Goal: Complete application form

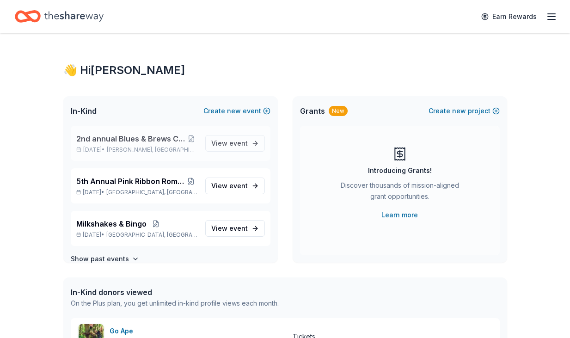
click at [144, 141] on span "2nd annual Blues & Brews Charity Crab Feast" at bounding box center [131, 138] width 110 height 11
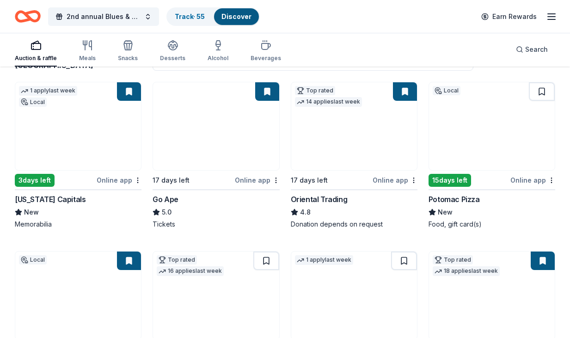
scroll to position [84, 0]
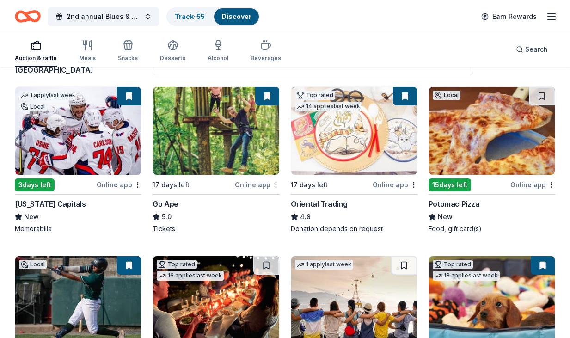
click at [476, 162] on img at bounding box center [492, 131] width 126 height 88
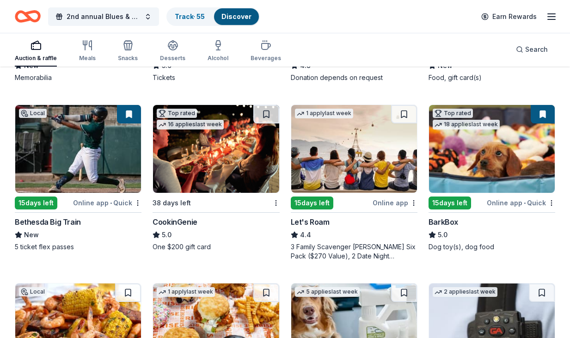
scroll to position [235, 0]
click at [189, 224] on div "CookinGenie" at bounding box center [175, 221] width 45 height 11
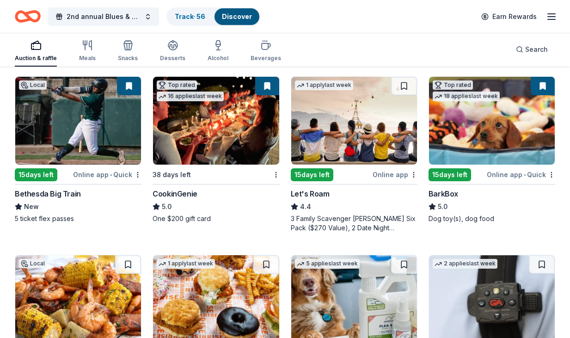
scroll to position [263, 0]
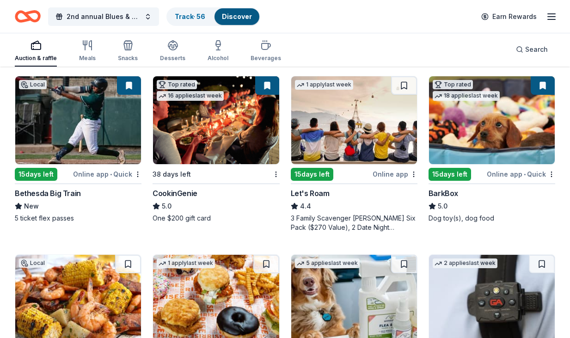
click at [489, 143] on img at bounding box center [492, 120] width 126 height 88
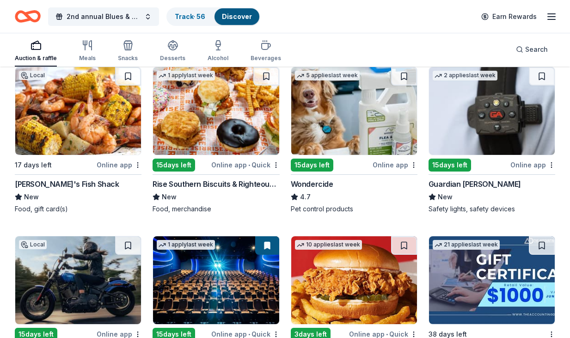
scroll to position [452, 0]
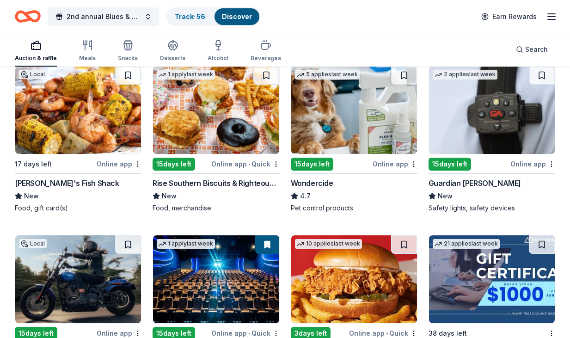
click at [79, 125] on img at bounding box center [78, 110] width 126 height 88
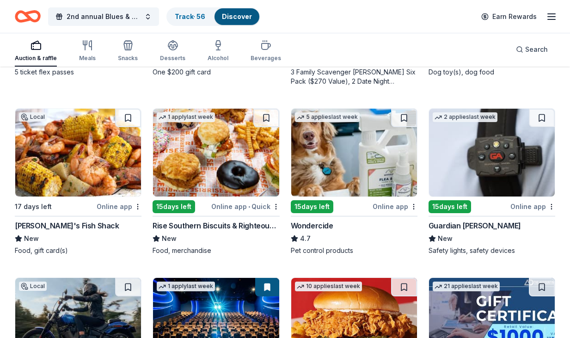
scroll to position [411, 0]
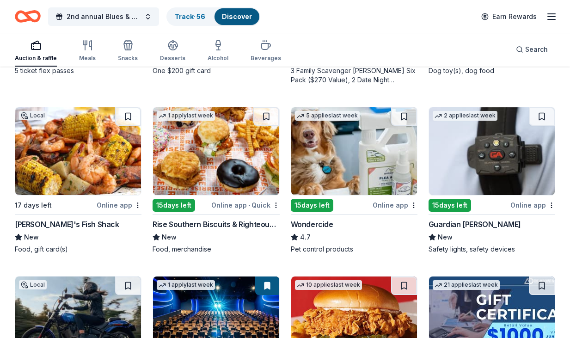
click at [217, 164] on img at bounding box center [216, 151] width 126 height 88
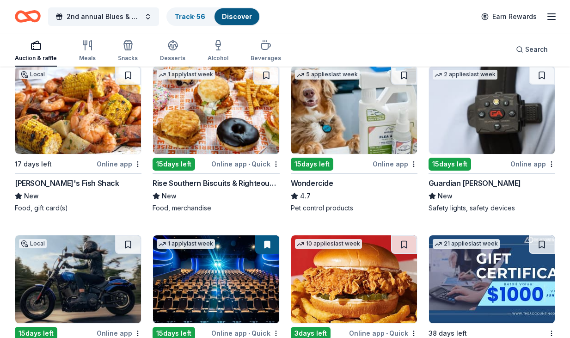
scroll to position [461, 0]
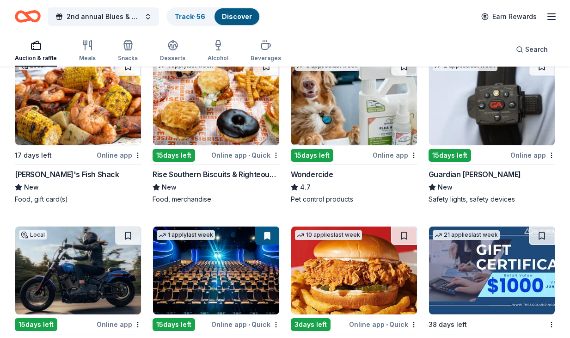
click at [480, 129] on img at bounding box center [492, 101] width 126 height 88
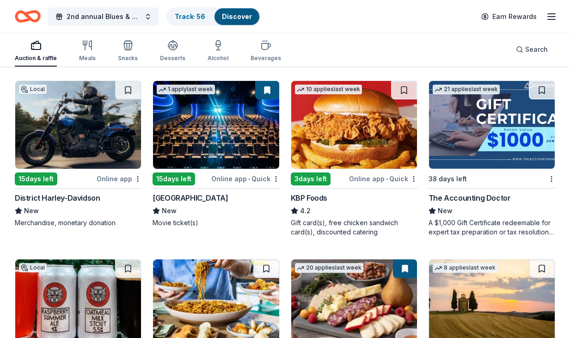
scroll to position [607, 0]
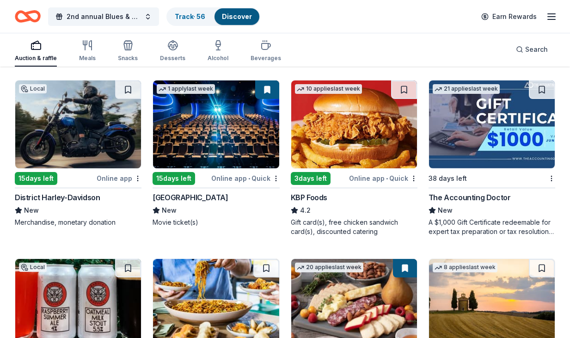
click at [61, 153] on img at bounding box center [78, 124] width 126 height 88
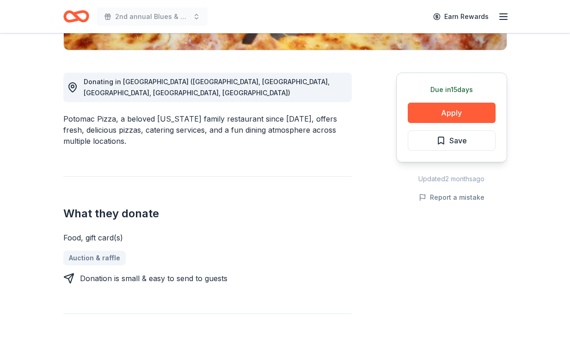
scroll to position [226, 0]
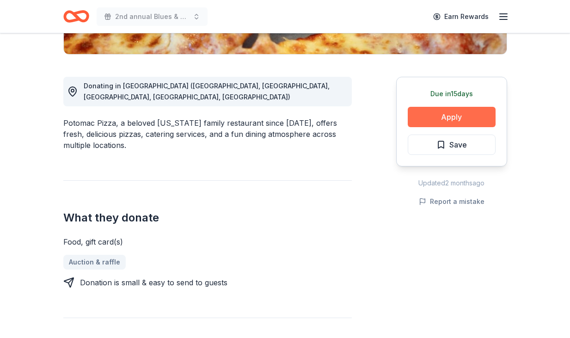
click at [449, 117] on button "Apply" at bounding box center [452, 117] width 88 height 20
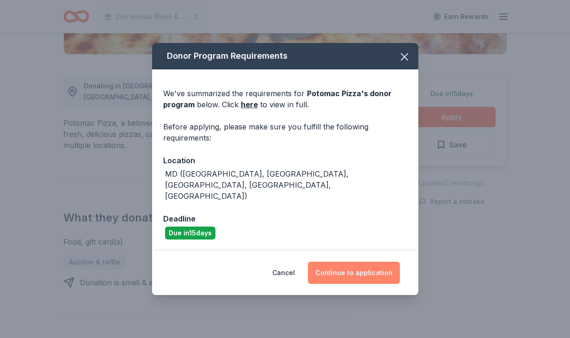
click at [356, 262] on button "Continue to application" at bounding box center [354, 273] width 92 height 22
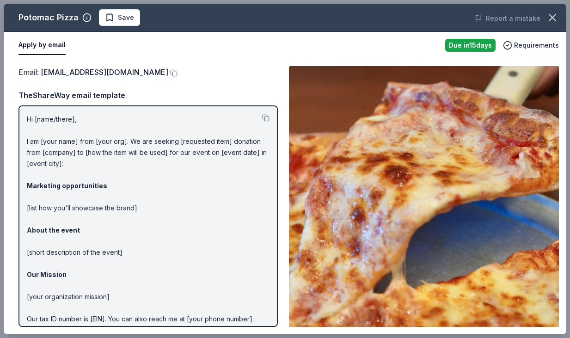
scroll to position [0, 0]
click at [553, 21] on icon "button" at bounding box center [552, 17] width 13 height 13
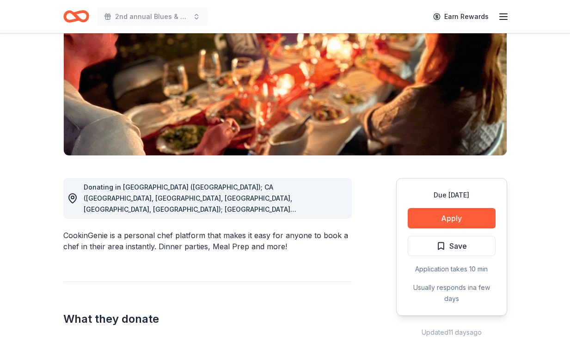
scroll to position [127, 0]
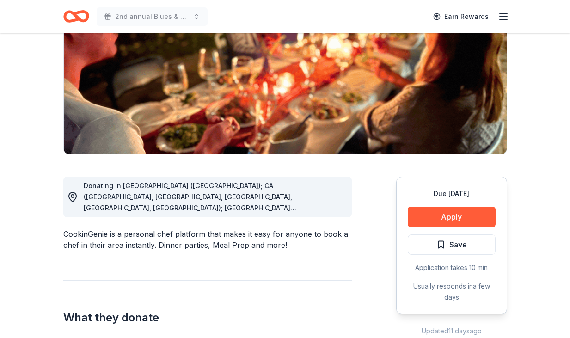
click at [324, 218] on div "Donating in AZ (Maricopa County); CA (Los Angeles County, Riverside County, San…" at bounding box center [207, 332] width 288 height 356
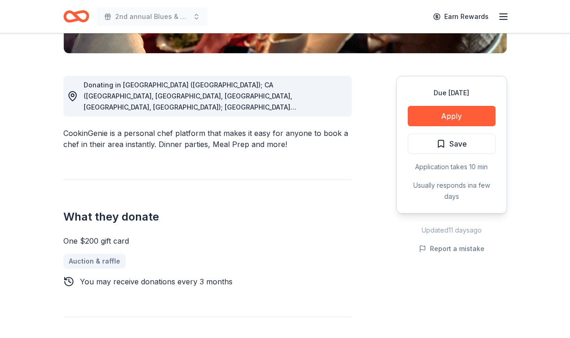
scroll to position [201, 0]
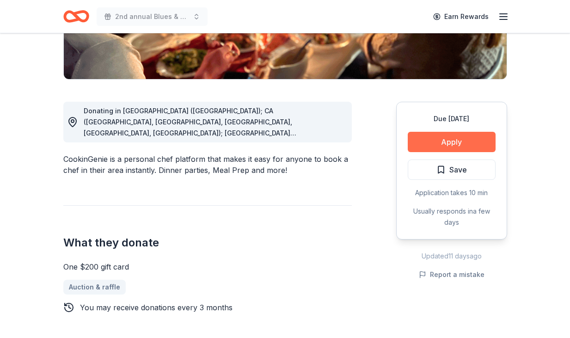
click at [452, 140] on button "Apply" at bounding box center [452, 142] width 88 height 20
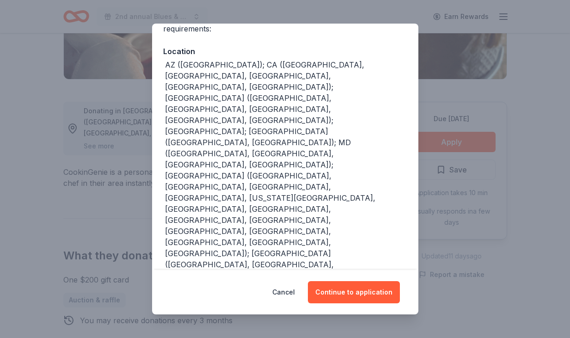
scroll to position [87, 0]
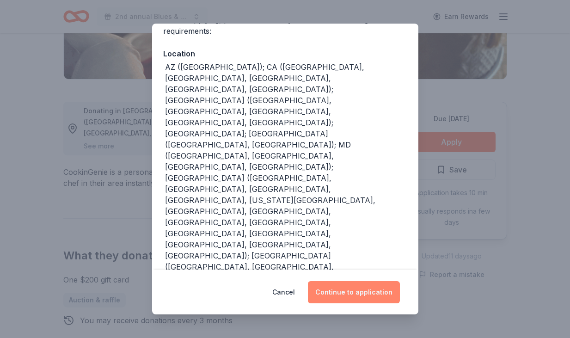
click at [360, 298] on button "Continue to application" at bounding box center [354, 292] width 92 height 22
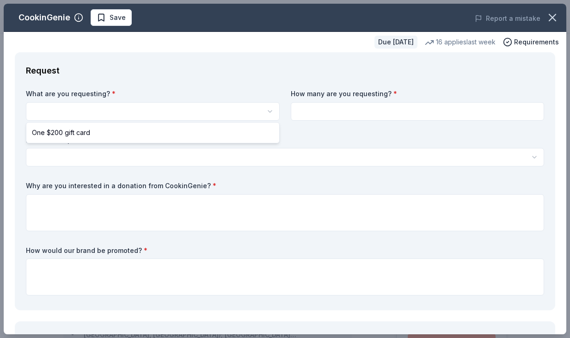
click at [167, 115] on html "2nd annual Blues & Brews Charity Crab Feast Earn Rewards Due [DATE] Share Cooki…" at bounding box center [285, 169] width 570 height 338
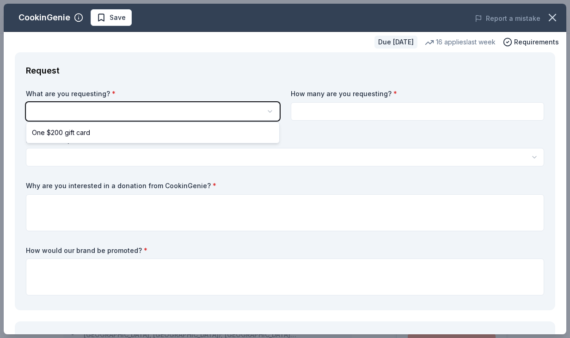
scroll to position [0, 0]
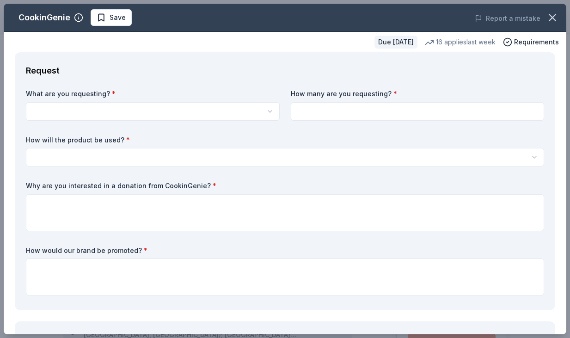
click at [273, 111] on html "2nd annual Blues & Brews Charity Crab Feast Save Apply Due [DATE] Share CookinG…" at bounding box center [285, 169] width 570 height 338
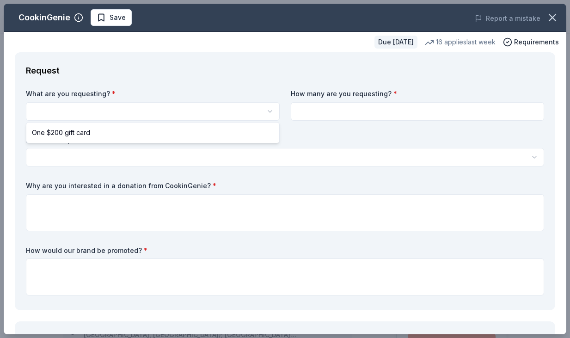
select select "One $200 gift card"
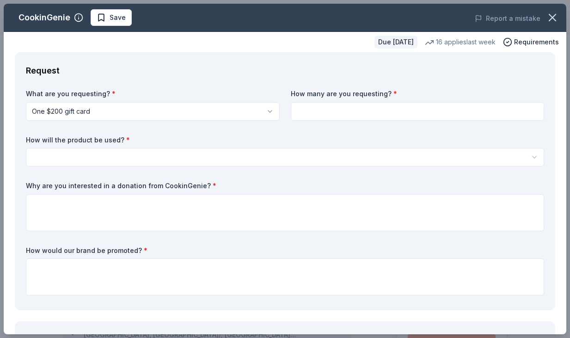
click at [355, 114] on input at bounding box center [418, 111] width 254 height 18
type input "1"
click at [78, 157] on html "2nd annual Blues & Brews Charity Crab Feast Save Apply Due [DATE] Share CookinG…" at bounding box center [285, 169] width 570 height 338
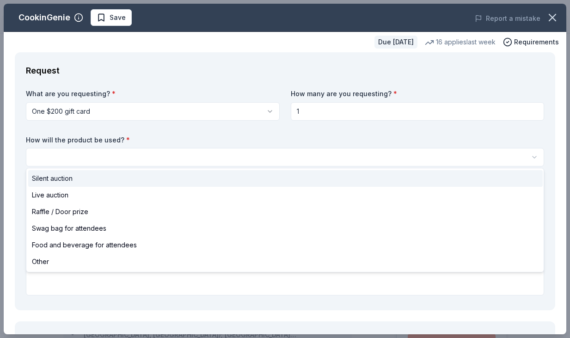
select select "silentAuction"
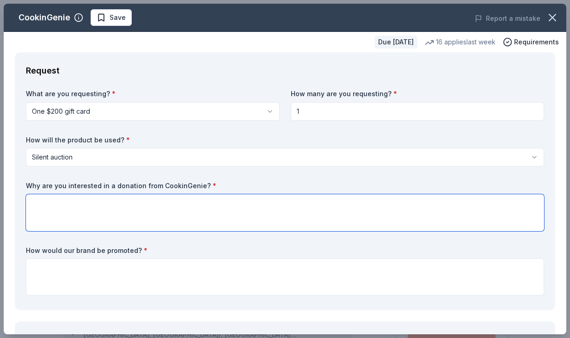
click at [61, 204] on textarea at bounding box center [285, 212] width 518 height 37
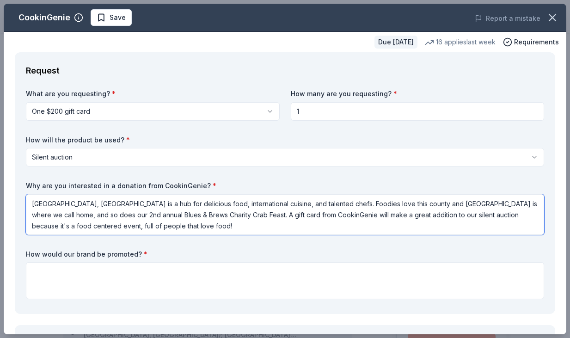
drag, startPoint x: 172, startPoint y: 226, endPoint x: 24, endPoint y: 194, distance: 151.4
click at [24, 194] on div "Request What are you requesting? * One $200 gift card One $200 gift card How ma…" at bounding box center [285, 183] width 540 height 262
click at [182, 226] on textarea "Montgomery County, MD is a hub for delicious food, international cuisine, and t…" at bounding box center [285, 214] width 518 height 41
drag, startPoint x: 182, startPoint y: 226, endPoint x: 32, endPoint y: 195, distance: 152.5
click at [32, 195] on textarea "Montgomery County, MD is a hub for delicious food, international cuisine, and t…" at bounding box center [285, 214] width 518 height 41
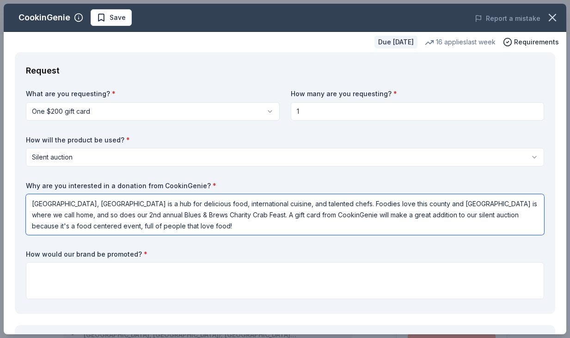
paste textarea "known as a hub for incredible food, international flavors, and talented chefs —…"
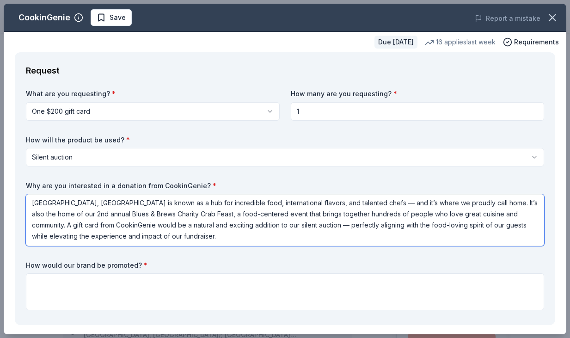
scroll to position [1, 0]
type textarea "Montgomery County, MD is known as a hub for incredible food, international flav…"
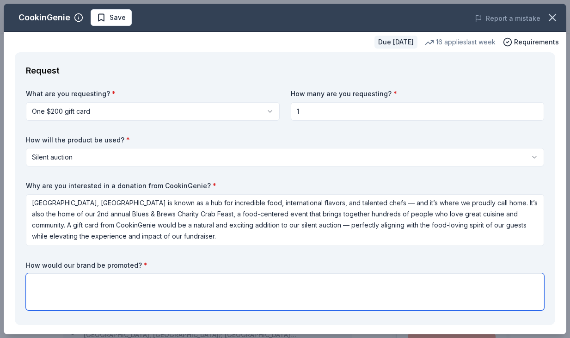
click at [133, 283] on textarea at bounding box center [285, 291] width 518 height 37
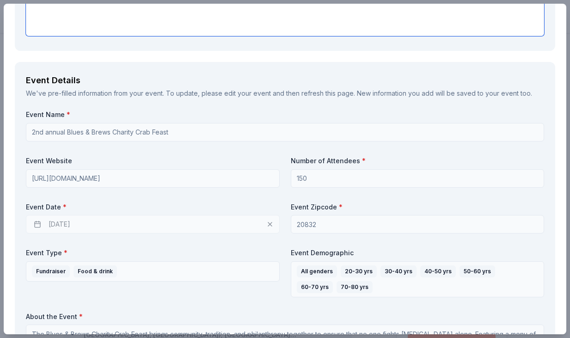
scroll to position [275, 0]
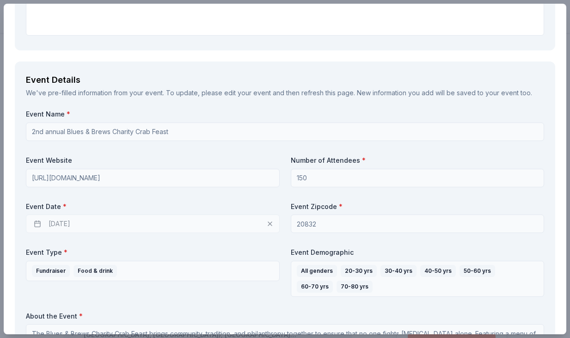
click at [95, 225] on div "10/06/2025" at bounding box center [153, 223] width 254 height 18
click at [270, 220] on div "10/06/2025" at bounding box center [153, 223] width 254 height 18
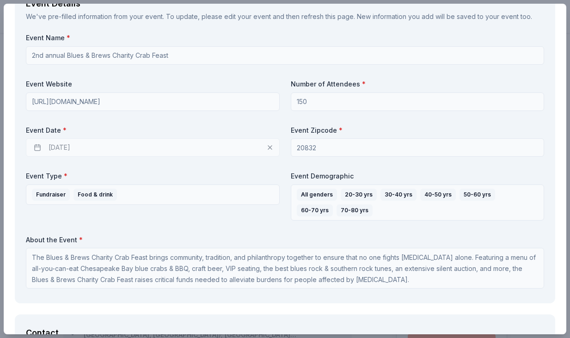
scroll to position [352, 0]
click at [270, 143] on div "10/06/2025" at bounding box center [153, 146] width 254 height 18
click at [63, 143] on div "10/06/2025" at bounding box center [153, 146] width 254 height 18
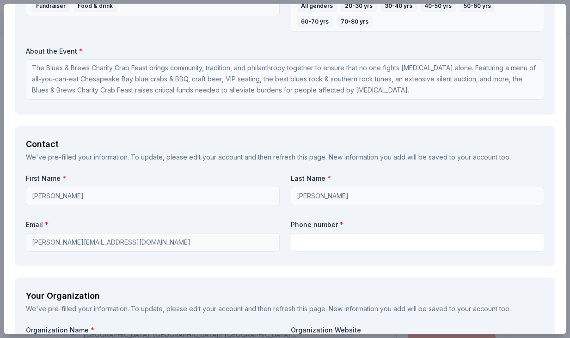
scroll to position [541, 0]
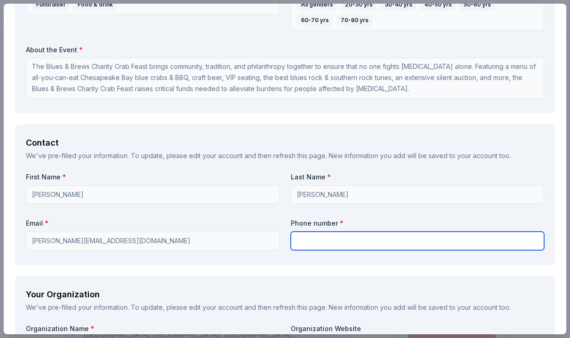
click at [298, 240] on input "text" at bounding box center [418, 241] width 254 height 18
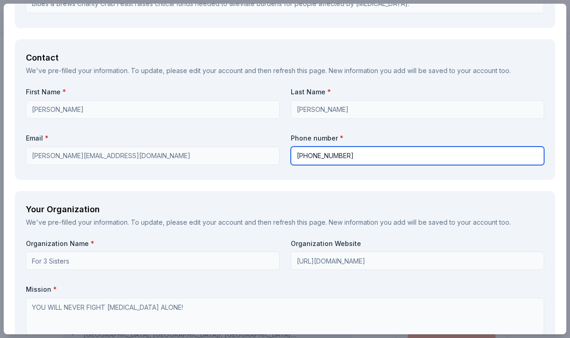
scroll to position [732, 0]
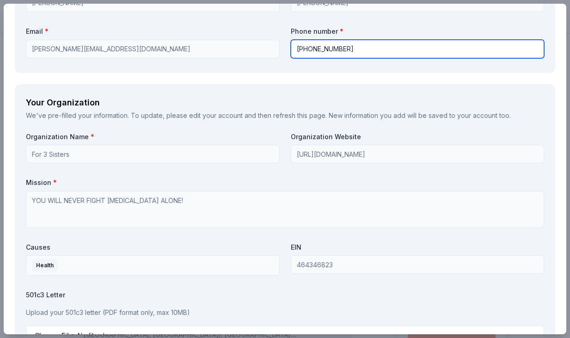
type input "301-830-3495"
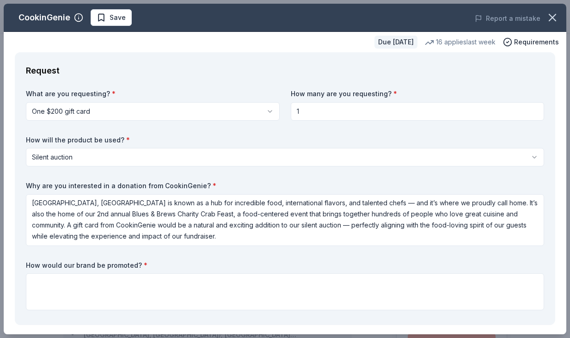
scroll to position [0, 0]
click at [552, 19] on icon "button" at bounding box center [552, 17] width 13 height 13
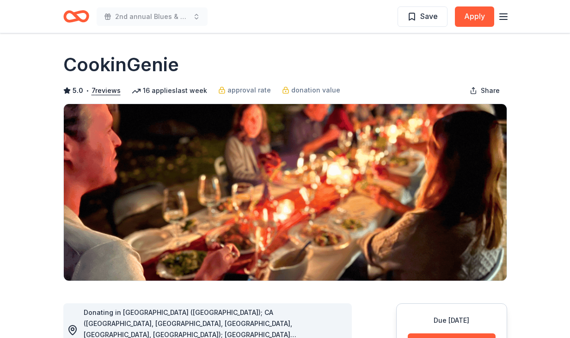
click at [507, 12] on icon "button" at bounding box center [503, 16] width 11 height 11
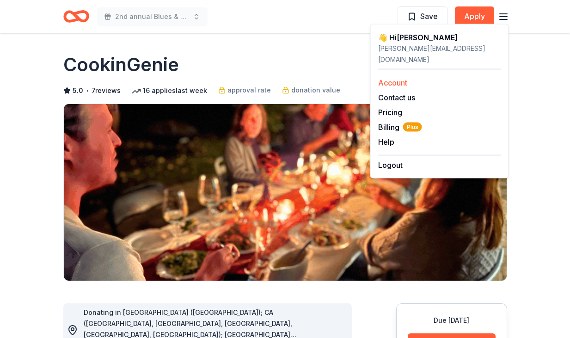
click at [397, 78] on link "Account" at bounding box center [392, 82] width 29 height 9
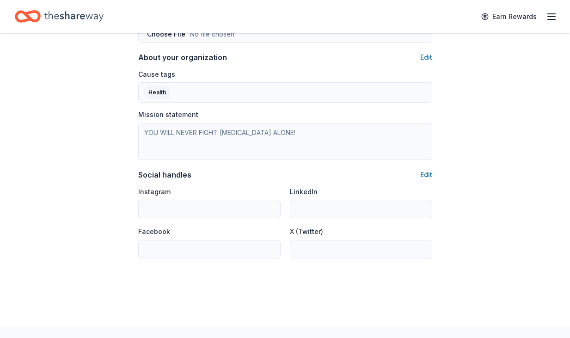
scroll to position [533, 0]
click at [427, 170] on button "Edit" at bounding box center [426, 173] width 12 height 11
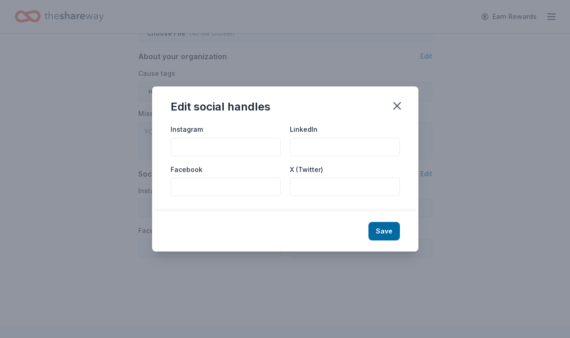
click at [205, 150] on input "Instagram" at bounding box center [226, 147] width 110 height 18
type input "www.instagram.com/for3sisters"
type input "www.facebook.com/for3sisters"
click at [378, 226] on button "Save" at bounding box center [383, 231] width 31 height 18
type input "www.instagram.com/for3sisters"
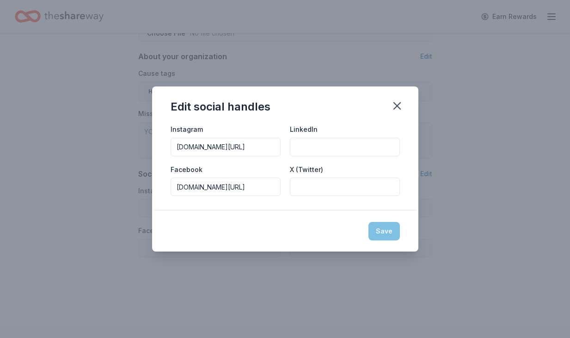
type input "www.facebook.com/for3sisters"
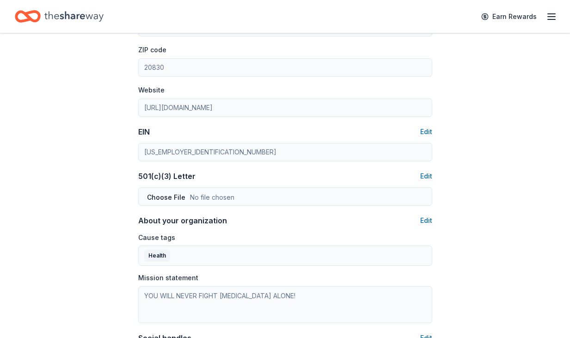
scroll to position [368, 0]
click at [426, 174] on button "Edit" at bounding box center [426, 176] width 12 height 11
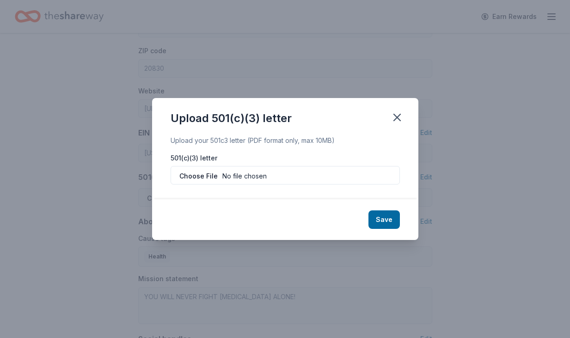
click at [195, 173] on input "file" at bounding box center [285, 175] width 229 height 18
type input "C:\fakepath\501(c)(3) Determination Letter from the IRS.pdf"
click at [391, 216] on button "Save" at bounding box center [383, 219] width 31 height 18
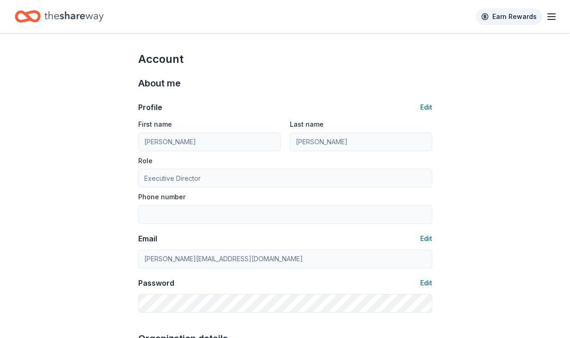
scroll to position [0, 0]
click at [554, 20] on icon "button" at bounding box center [551, 16] width 11 height 11
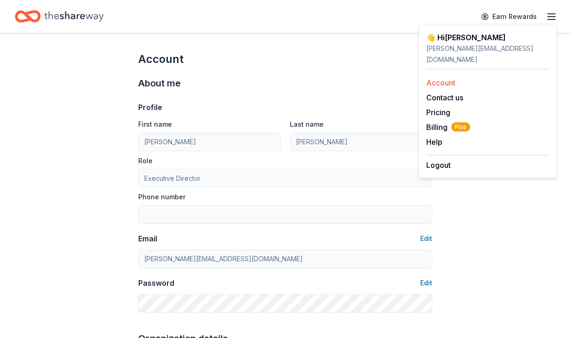
click at [439, 78] on link "Account" at bounding box center [440, 82] width 29 height 9
click at [453, 38] on div "👋 Hi Shannon" at bounding box center [487, 37] width 123 height 11
click at [374, 103] on div "Profile Edit" at bounding box center [285, 107] width 294 height 11
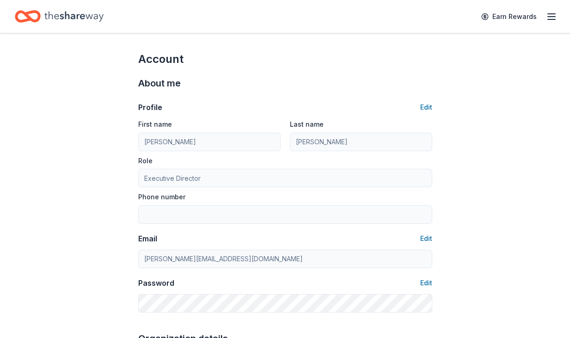
click at [89, 18] on icon "Home" at bounding box center [73, 16] width 59 height 19
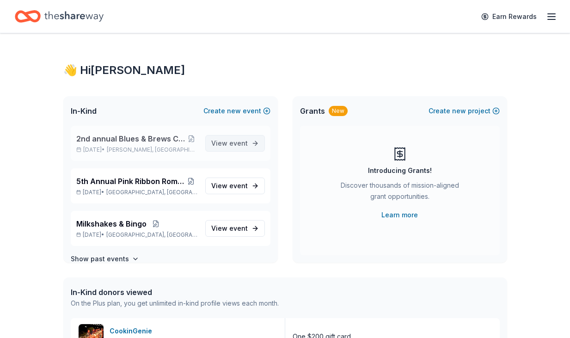
click at [238, 142] on span "event" at bounding box center [238, 143] width 18 height 8
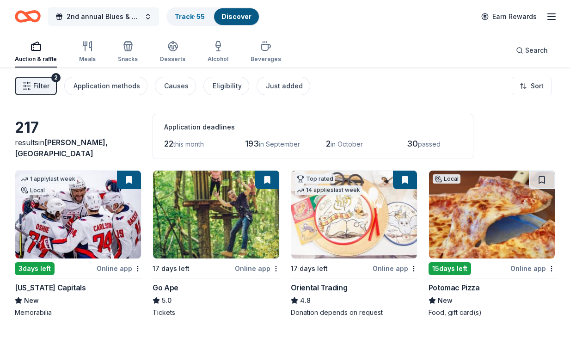
click at [145, 15] on button "2nd annual Blues & Brews Charity Crab Feast" at bounding box center [103, 16] width 111 height 18
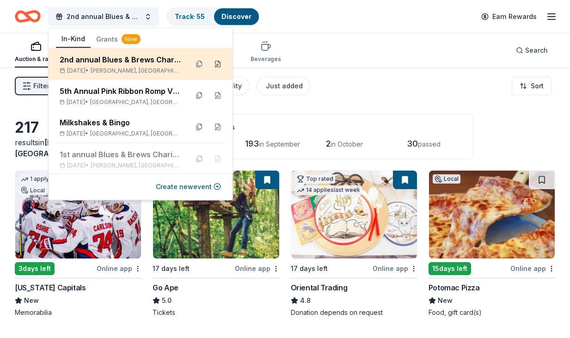
click at [219, 65] on button at bounding box center [217, 64] width 15 height 15
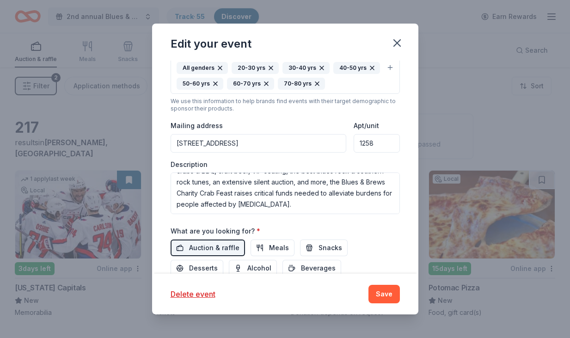
scroll to position [237, 0]
click at [385, 300] on button "Save" at bounding box center [383, 294] width 31 height 18
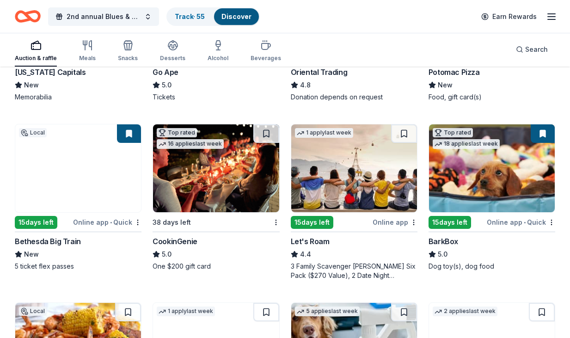
scroll to position [217, 0]
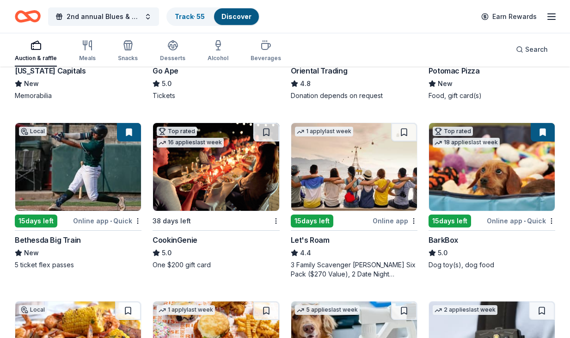
click at [176, 241] on div "CookinGenie" at bounding box center [175, 239] width 45 height 11
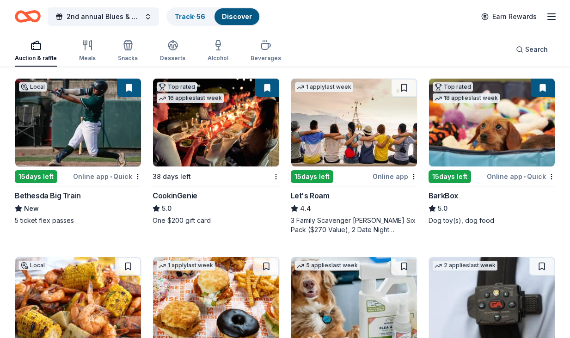
scroll to position [262, 0]
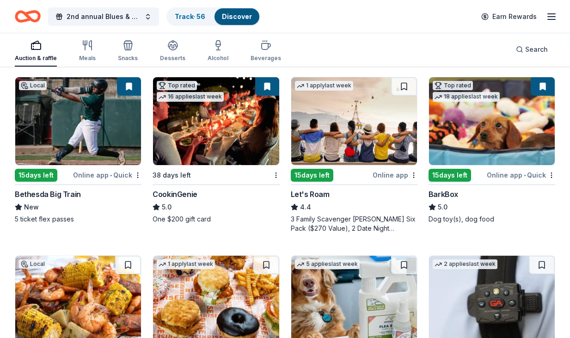
click at [345, 148] on img at bounding box center [354, 121] width 126 height 88
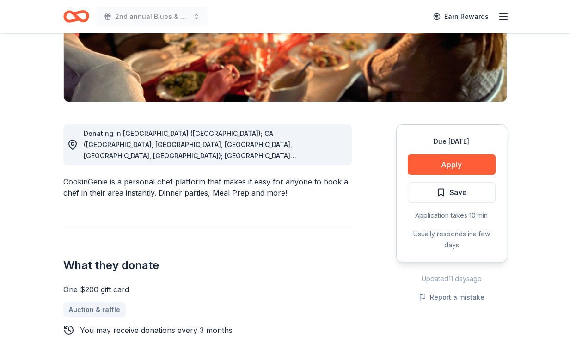
scroll to position [204, 0]
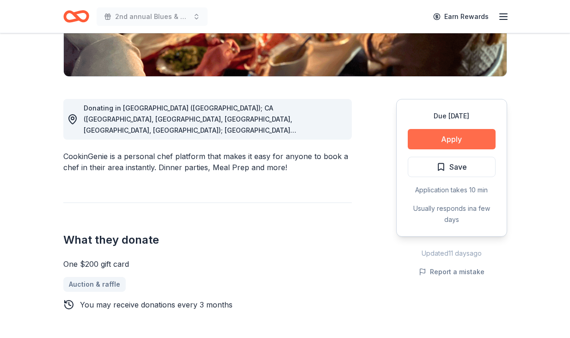
click at [444, 141] on button "Apply" at bounding box center [452, 139] width 88 height 20
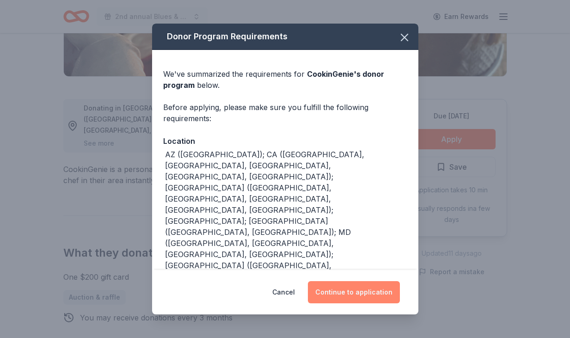
click at [355, 288] on button "Continue to application" at bounding box center [354, 292] width 92 height 22
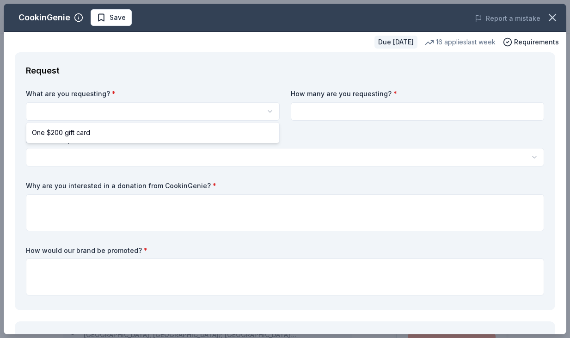
click at [150, 111] on html "2nd annual Blues & Brews Charity Crab Feast Earn Rewards Due [DATE] Share Cooki…" at bounding box center [285, 169] width 570 height 338
select select "One $200 gift card"
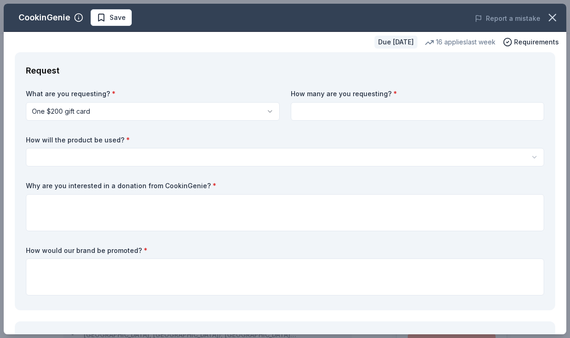
click at [305, 108] on input at bounding box center [418, 111] width 254 height 18
type input "1"
click at [179, 153] on html "2nd annual Blues & Brews Charity Crab Feast Save Apply Due [DATE] Share CookinG…" at bounding box center [285, 169] width 570 height 338
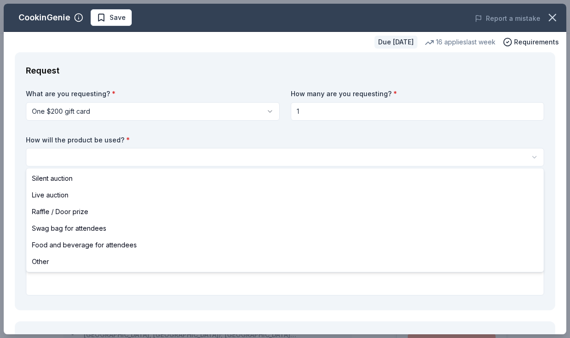
select select "silentAuction"
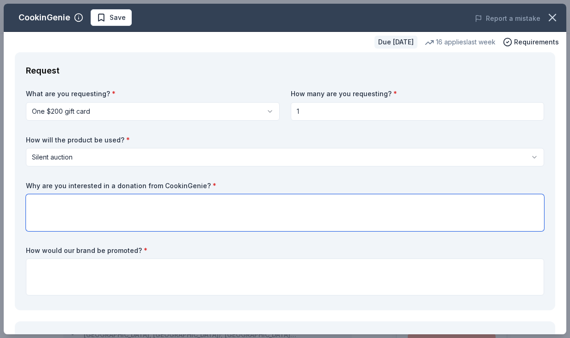
click at [69, 205] on textarea at bounding box center [285, 212] width 518 height 37
paste textarea "[GEOGRAPHIC_DATA], [GEOGRAPHIC_DATA] is known as a hub for incredible food, int…"
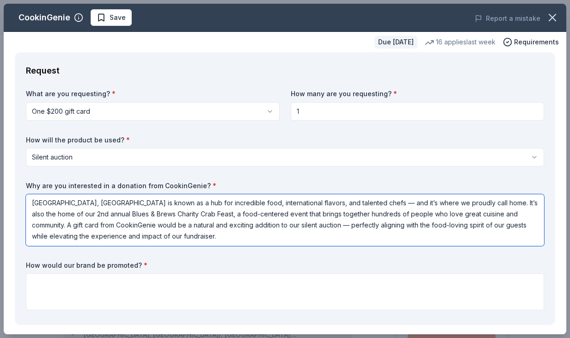
scroll to position [1, 0]
type textarea "[GEOGRAPHIC_DATA], [GEOGRAPHIC_DATA] is known as a hub for incredible food, int…"
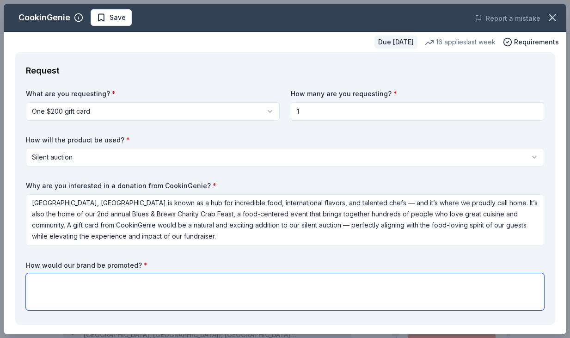
click at [59, 279] on textarea at bounding box center [285, 291] width 518 height 37
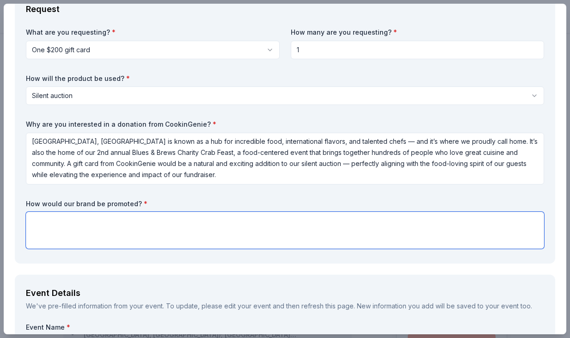
scroll to position [62, 0]
paste textarea "Your donation will be acknowledged with a thank you letter, your company will b…"
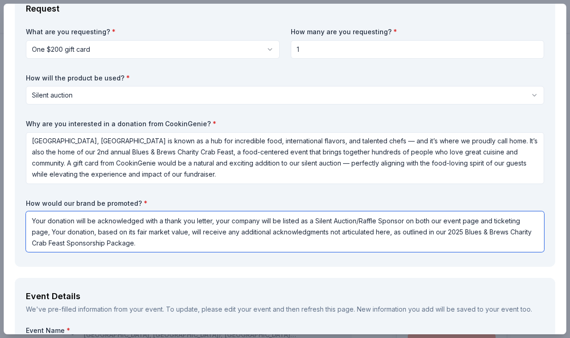
click at [537, 219] on textarea "Your donation will be acknowledged with a thank you letter, your company will b…" at bounding box center [285, 231] width 518 height 41
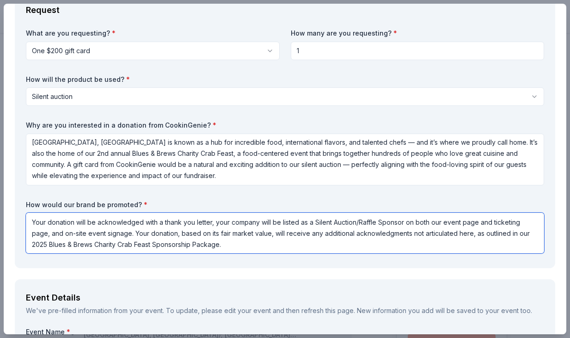
click at [224, 241] on textarea "Your donation will be acknowledged with a thank you letter, your company will b…" at bounding box center [285, 233] width 518 height 41
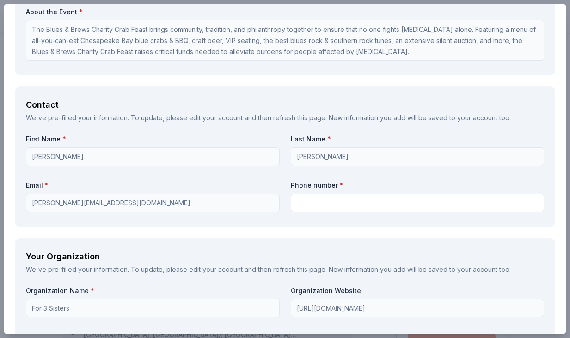
scroll to position [584, 0]
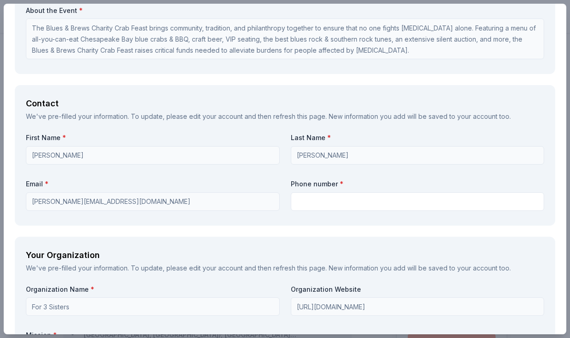
type textarea "Your donation will be acknowledged with a thank you letter, your company will b…"
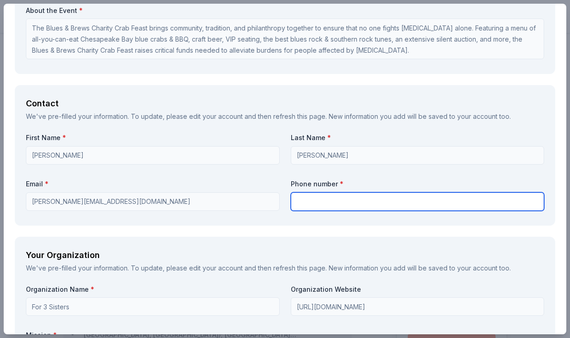
click at [319, 197] on input "text" at bounding box center [418, 201] width 254 height 18
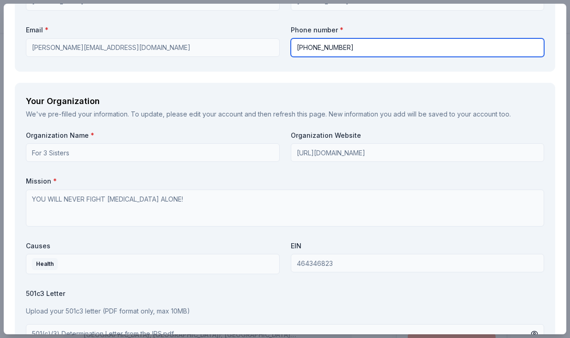
scroll to position [737, 0]
type input "[PHONE_NUMBER]"
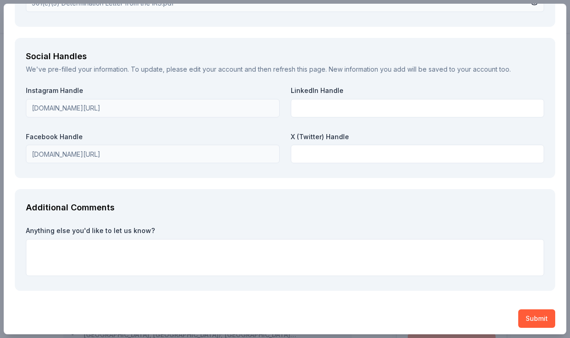
scroll to position [1068, 0]
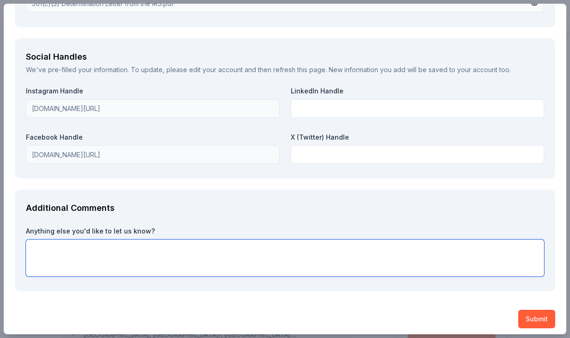
click at [52, 244] on textarea at bounding box center [285, 257] width 518 height 37
drag, startPoint x: 67, startPoint y: 242, endPoint x: 40, endPoint y: 243, distance: 26.4
click at [40, 243] on textarea "The system has our event date as October 6th. Our event date is actually Octobe…" at bounding box center [285, 257] width 518 height 37
click at [285, 243] on textarea "This form has our event date as October 6th. Our event date is actually October…" at bounding box center [285, 257] width 518 height 37
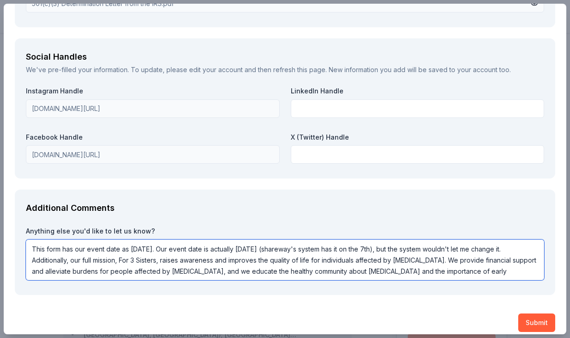
click at [117, 255] on textarea "This form has our event date as October 6th. Our event date is actually October…" at bounding box center [285, 259] width 518 height 41
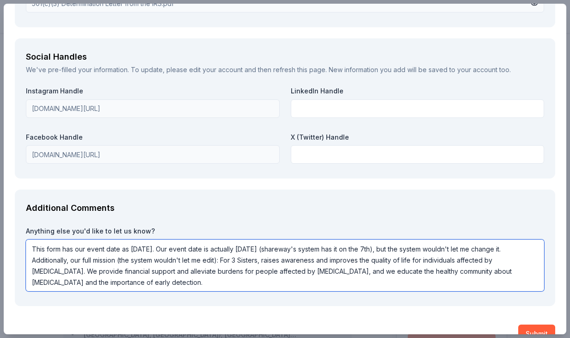
click at [253, 277] on textarea "This form has our event date as October 6th. Our event date is actually October…" at bounding box center [285, 265] width 518 height 52
type textarea "This form has our event date as October 6th. Our event date is actually October…"
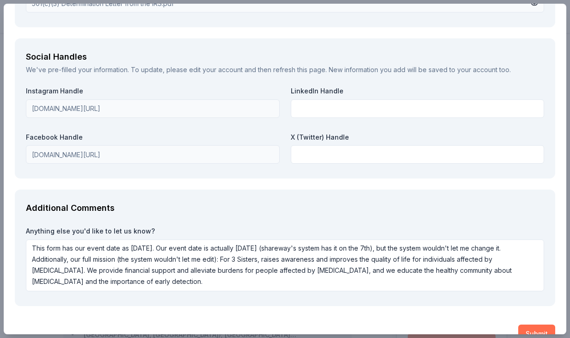
click at [533, 329] on button "Submit" at bounding box center [536, 333] width 37 height 18
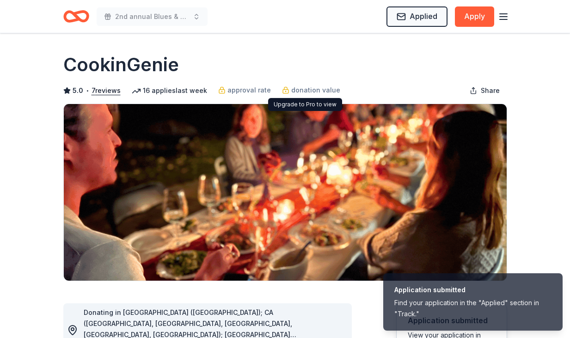
scroll to position [0, 0]
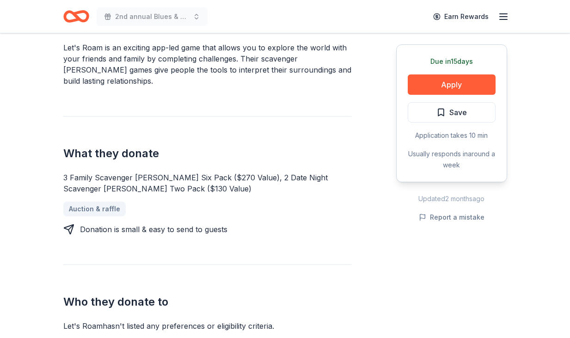
scroll to position [268, 0]
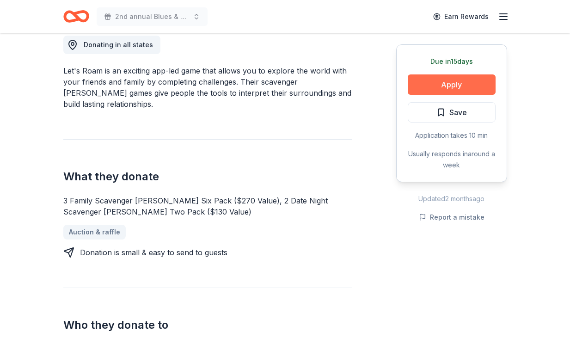
click at [456, 86] on button "Apply" at bounding box center [452, 84] width 88 height 20
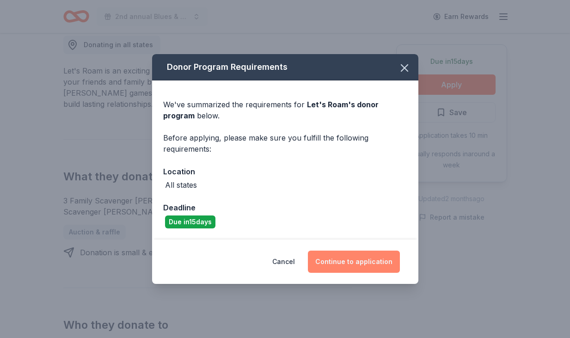
click at [358, 262] on button "Continue to application" at bounding box center [354, 261] width 92 height 22
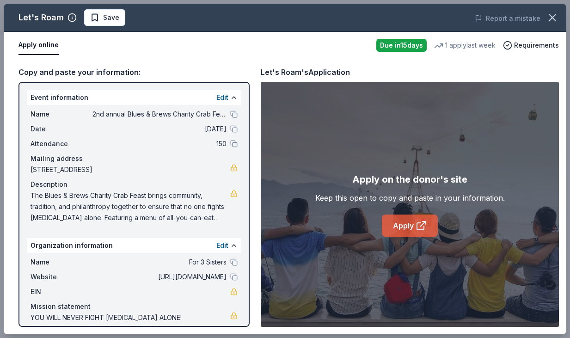
click at [416, 230] on icon at bounding box center [420, 225] width 11 height 11
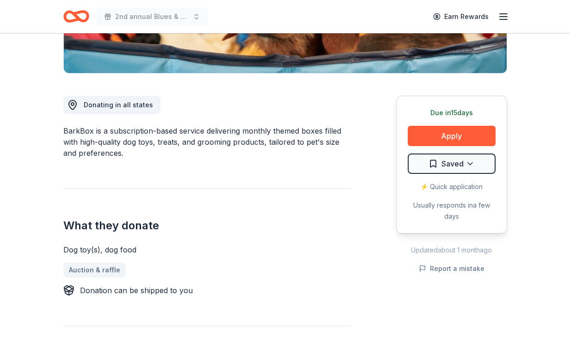
scroll to position [209, 0]
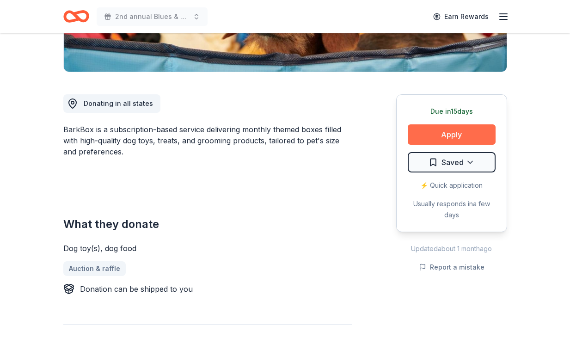
click at [452, 135] on button "Apply" at bounding box center [452, 134] width 88 height 20
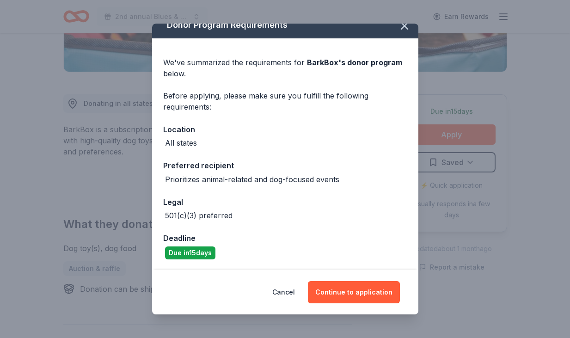
scroll to position [11, 0]
click at [402, 26] on icon "button" at bounding box center [404, 26] width 13 height 13
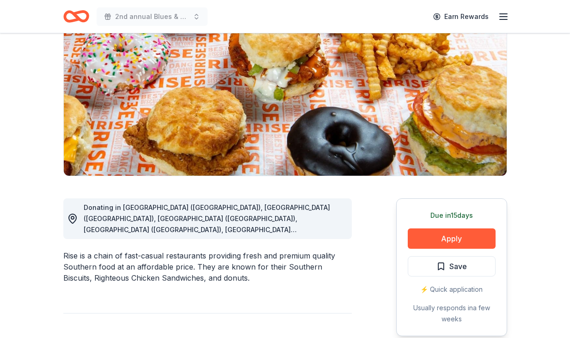
scroll to position [105, 0]
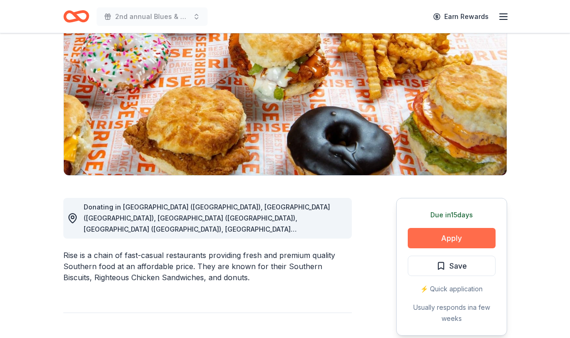
click at [451, 238] on button "Apply" at bounding box center [452, 238] width 88 height 20
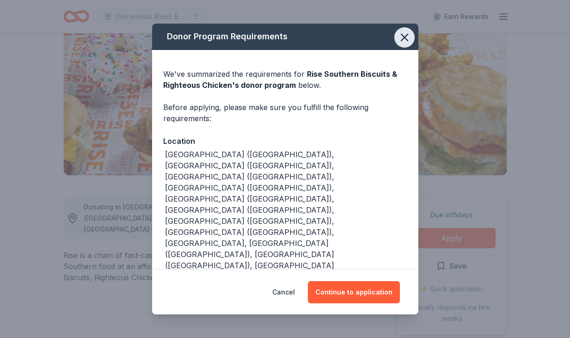
click at [406, 39] on icon "button" at bounding box center [404, 37] width 6 height 6
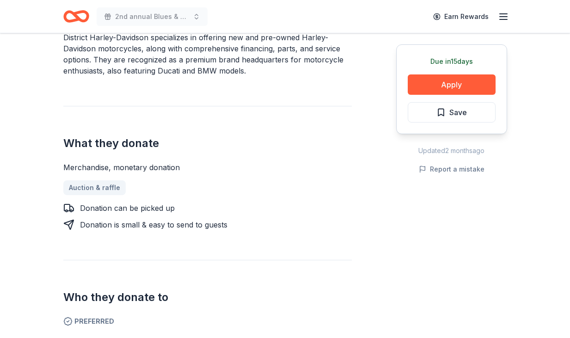
scroll to position [389, 0]
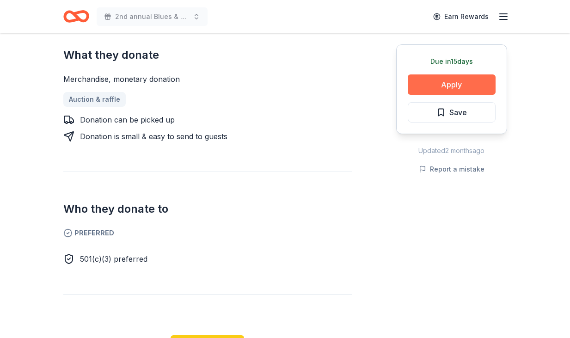
click at [462, 83] on button "Apply" at bounding box center [452, 84] width 88 height 20
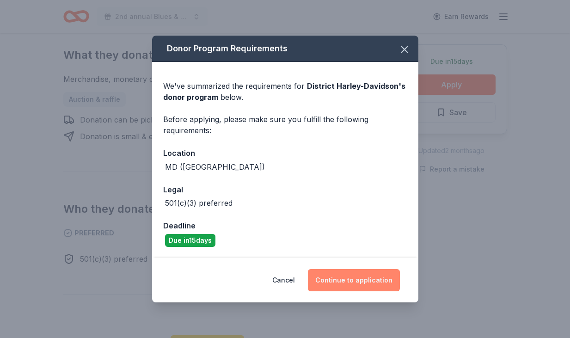
click at [353, 279] on button "Continue to application" at bounding box center [354, 280] width 92 height 22
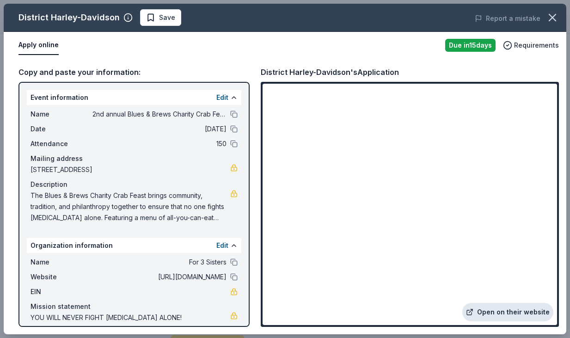
click at [515, 312] on link "Open on their website" at bounding box center [507, 312] width 91 height 18
click at [551, 18] on icon "button" at bounding box center [552, 17] width 13 height 13
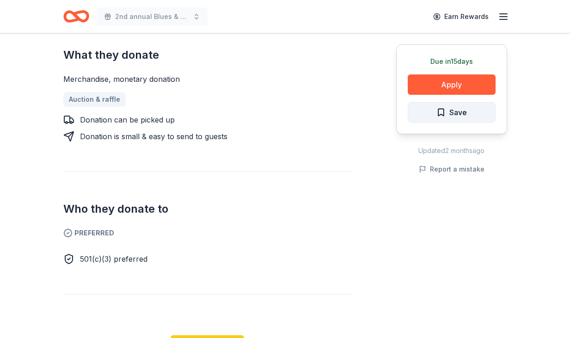
click at [446, 115] on span "Save" at bounding box center [451, 112] width 31 height 12
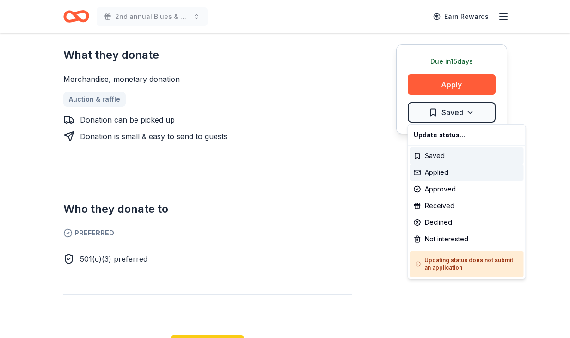
click at [446, 172] on div "Applied" at bounding box center [467, 172] width 114 height 17
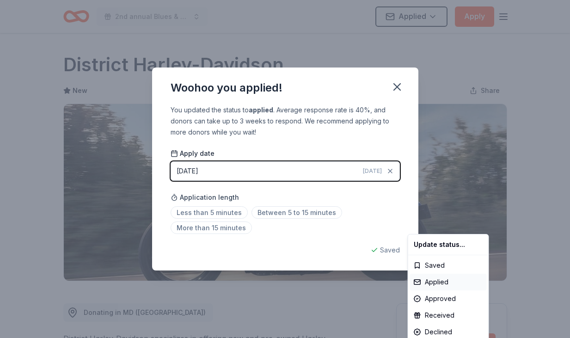
click at [294, 213] on html "2nd annual Blues & Brews Charity Crab Feast Applied Apply Due [DATE] Share Dist…" at bounding box center [285, 169] width 570 height 338
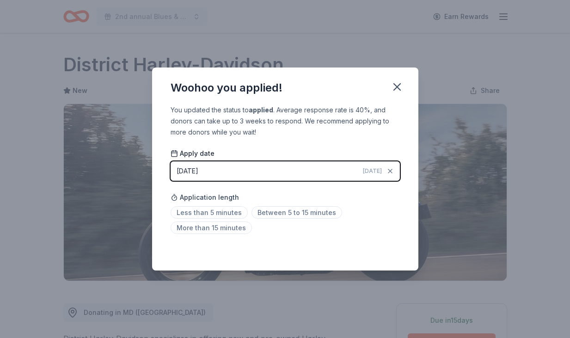
scroll to position [202, 0]
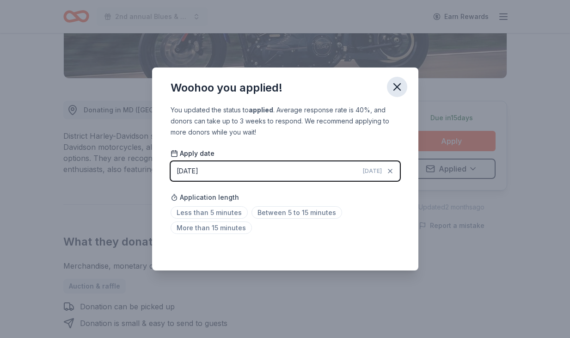
click at [398, 85] on icon "button" at bounding box center [397, 87] width 6 height 6
